Goal: Task Accomplishment & Management: Manage account settings

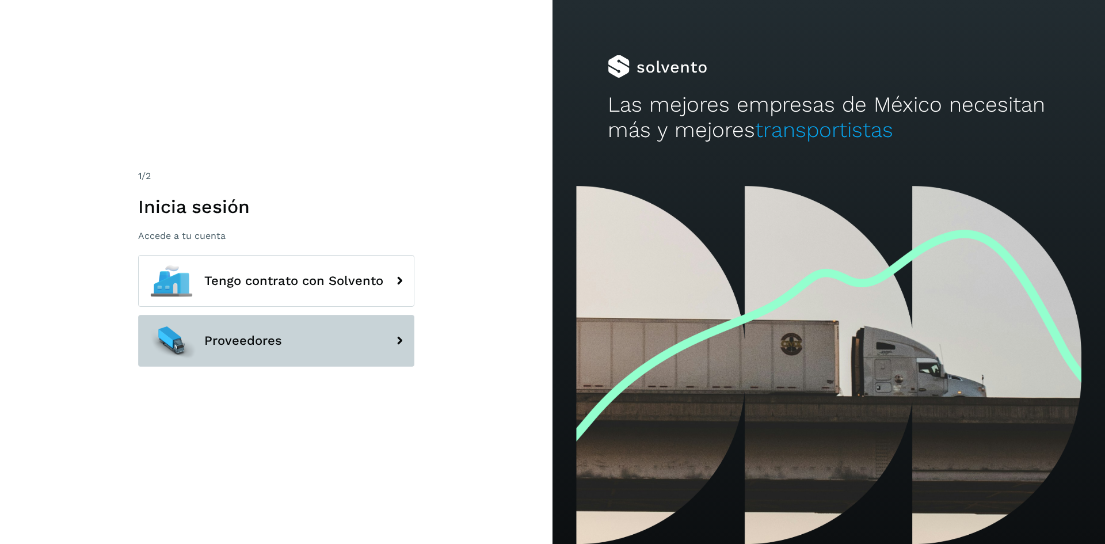
click at [312, 329] on button "Proveedores" at bounding box center [276, 341] width 276 height 52
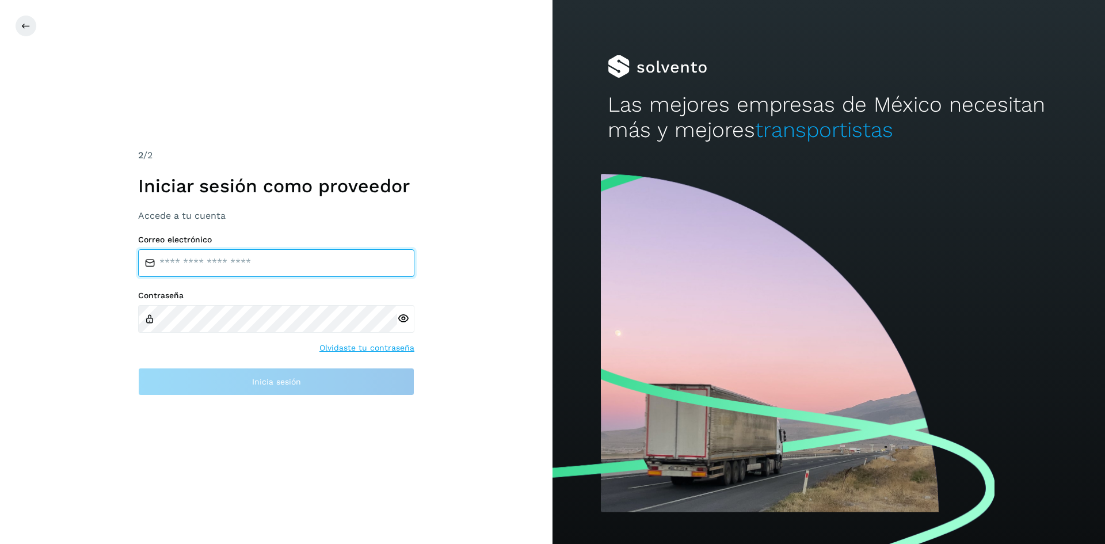
click at [247, 259] on input "email" at bounding box center [276, 263] width 276 height 28
type input "**********"
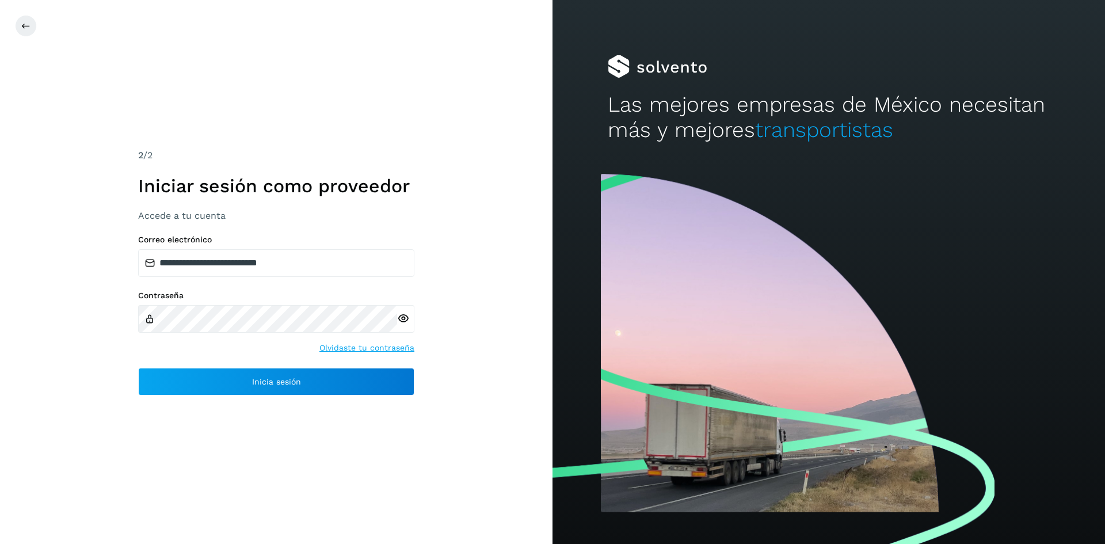
click at [404, 318] on icon at bounding box center [403, 318] width 12 height 12
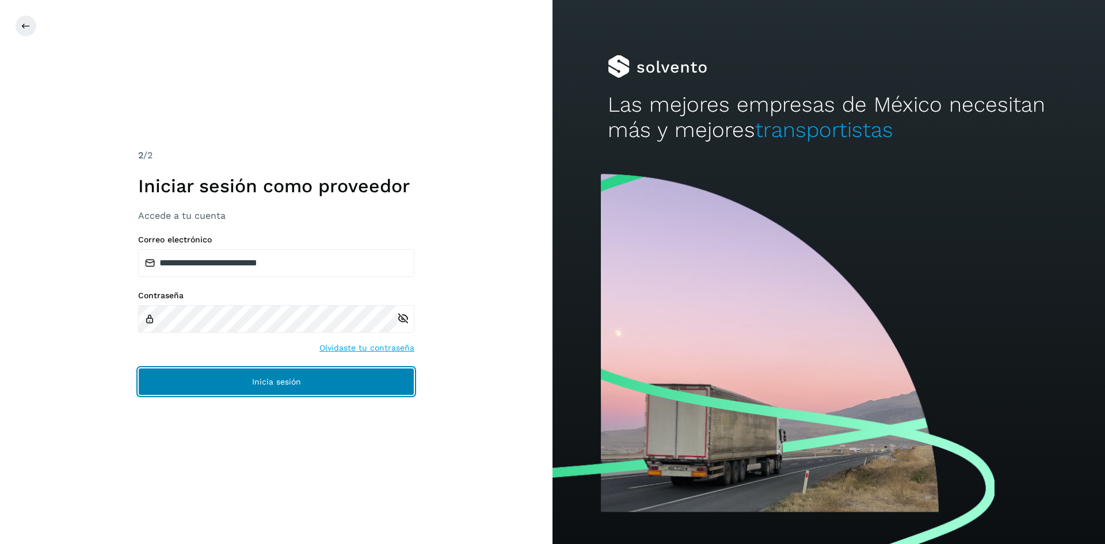
click at [316, 379] on button "Inicia sesión" at bounding box center [276, 382] width 276 height 28
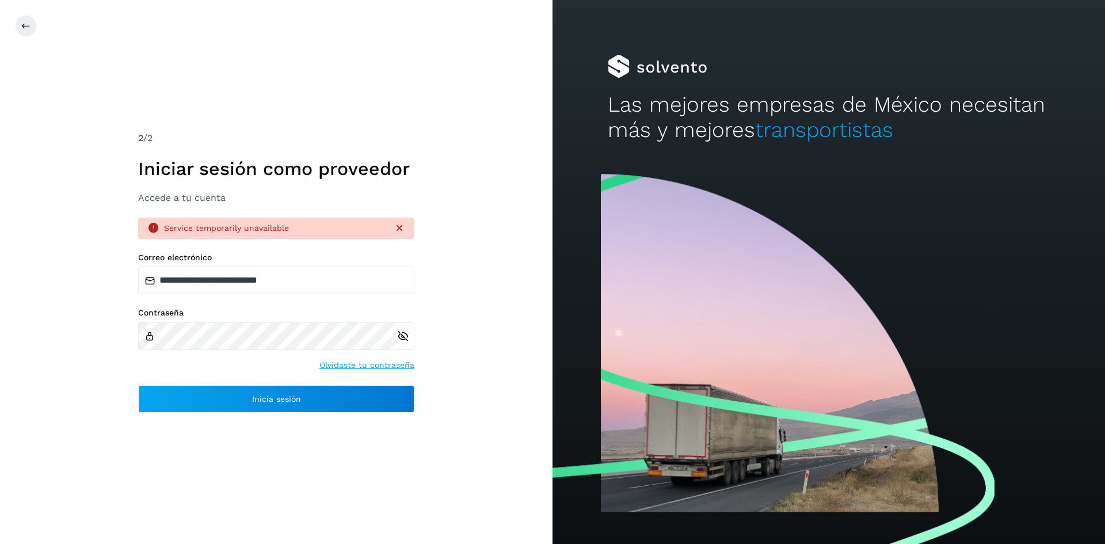
click at [319, 151] on div "2 /2 Iniciar sesión como proveedor Accede a tu cuenta" at bounding box center [276, 167] width 276 height 72
